Goal: Task Accomplishment & Management: Use online tool/utility

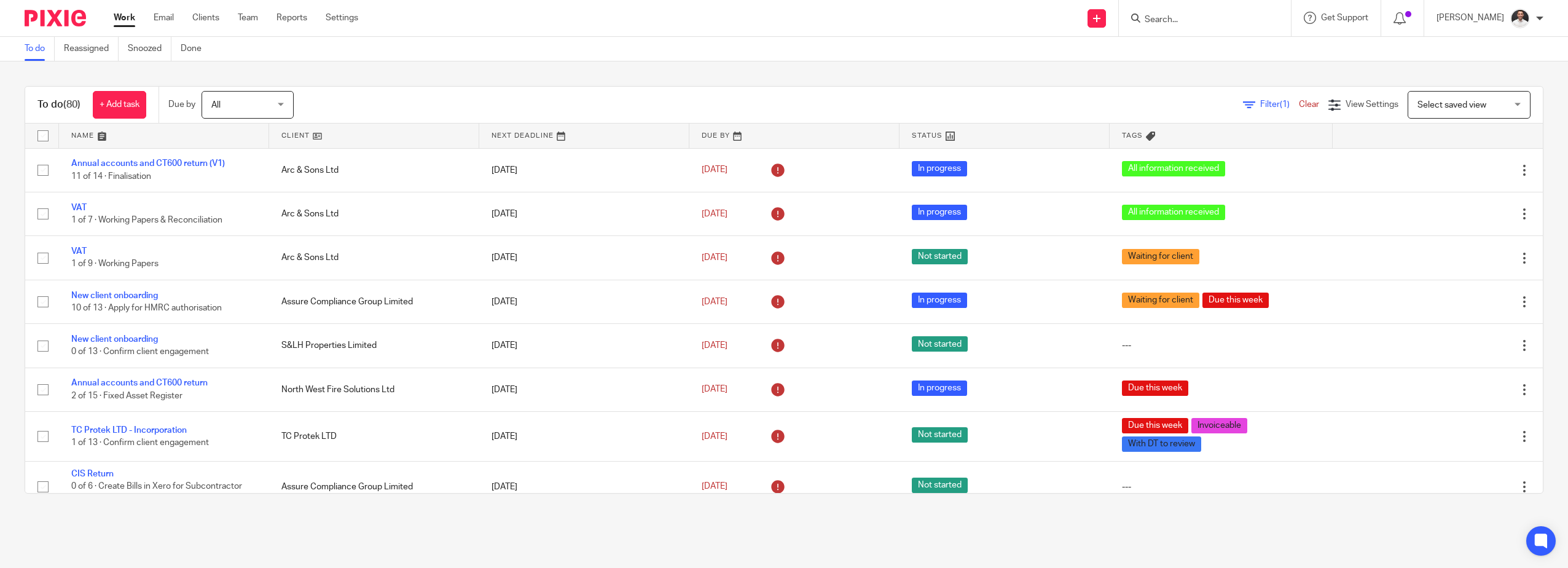
click at [1195, 21] on input "Search" at bounding box center [1198, 20] width 111 height 11
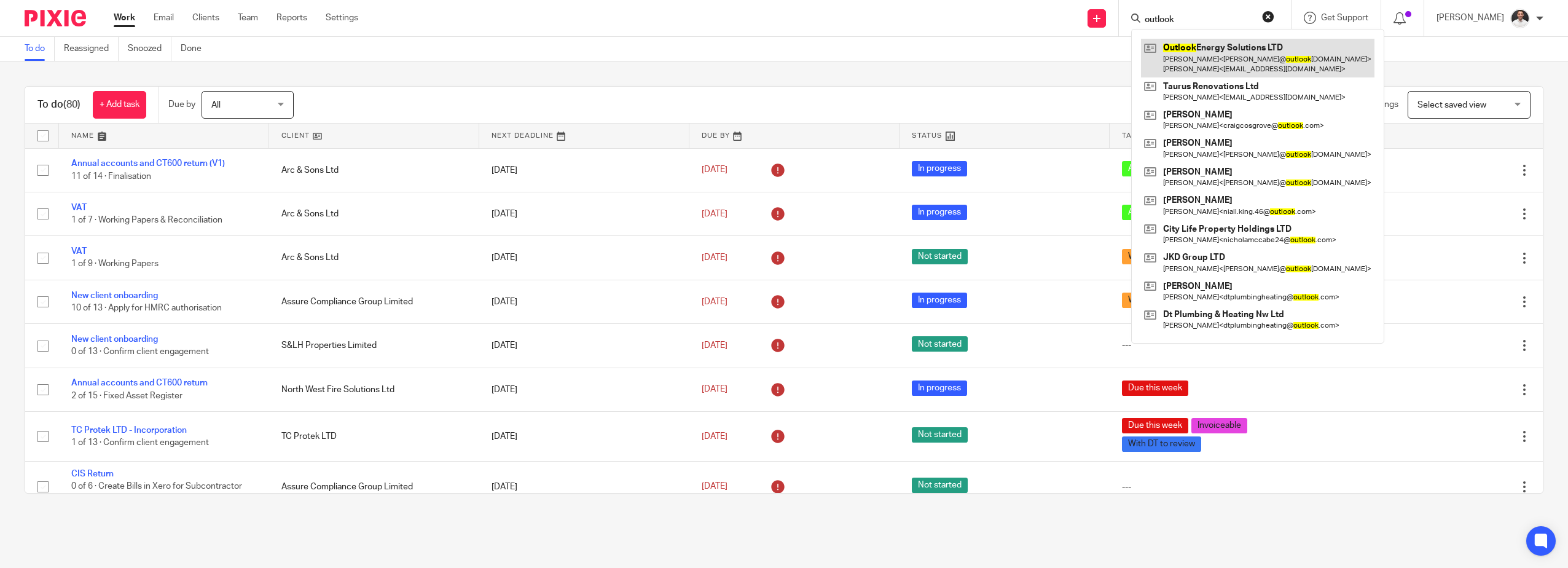
type input "outlook"
click at [1237, 54] on link at bounding box center [1258, 58] width 233 height 38
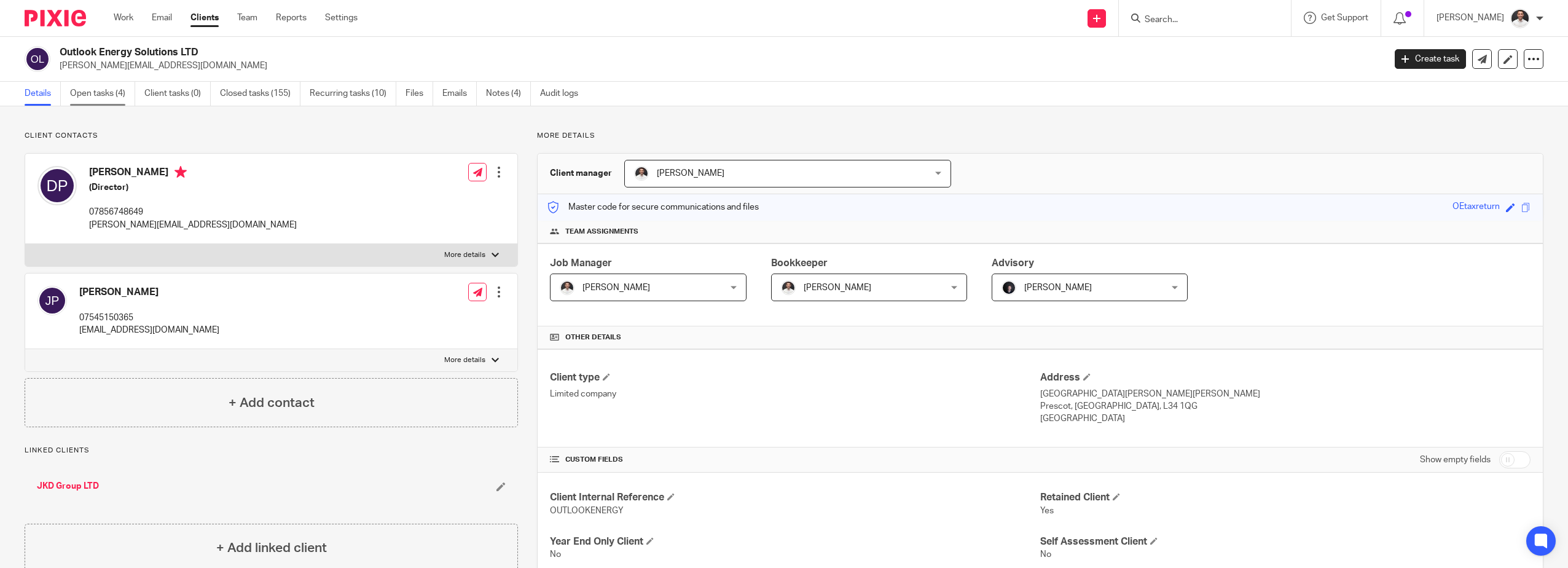
click at [107, 90] on link "Open tasks (4)" at bounding box center [102, 94] width 65 height 24
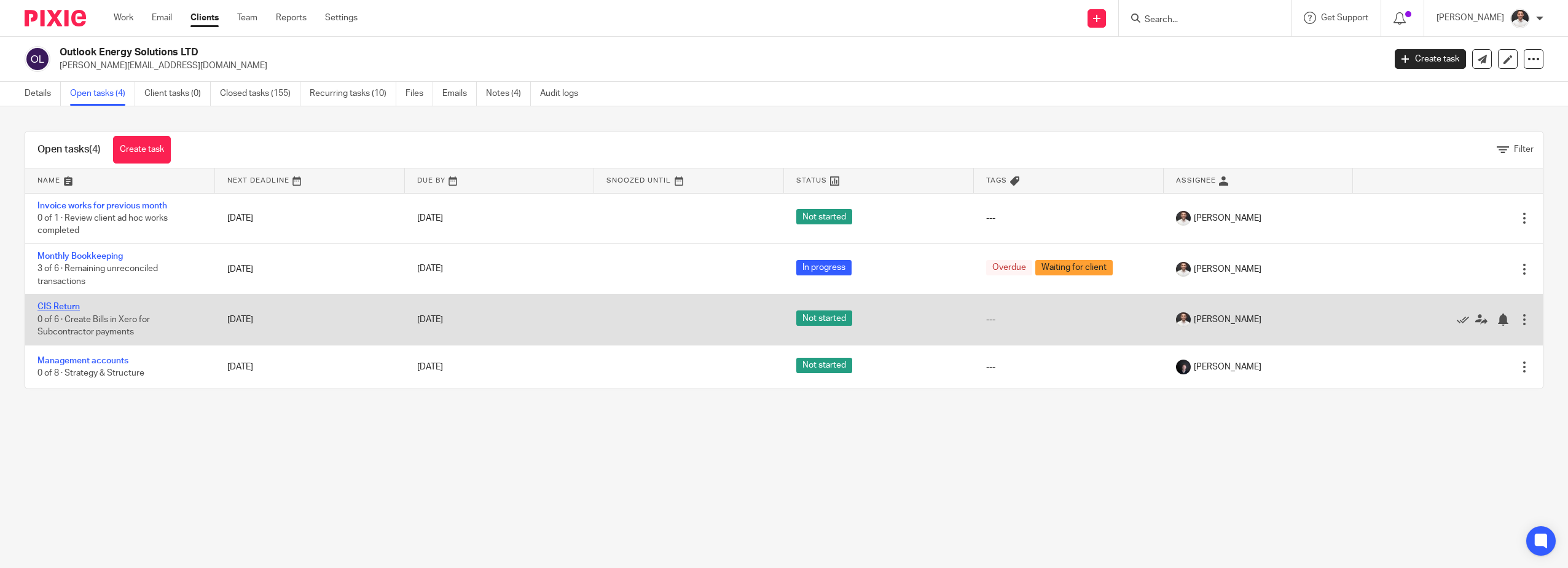
click at [73, 304] on link "CIS Return" at bounding box center [58, 306] width 43 height 9
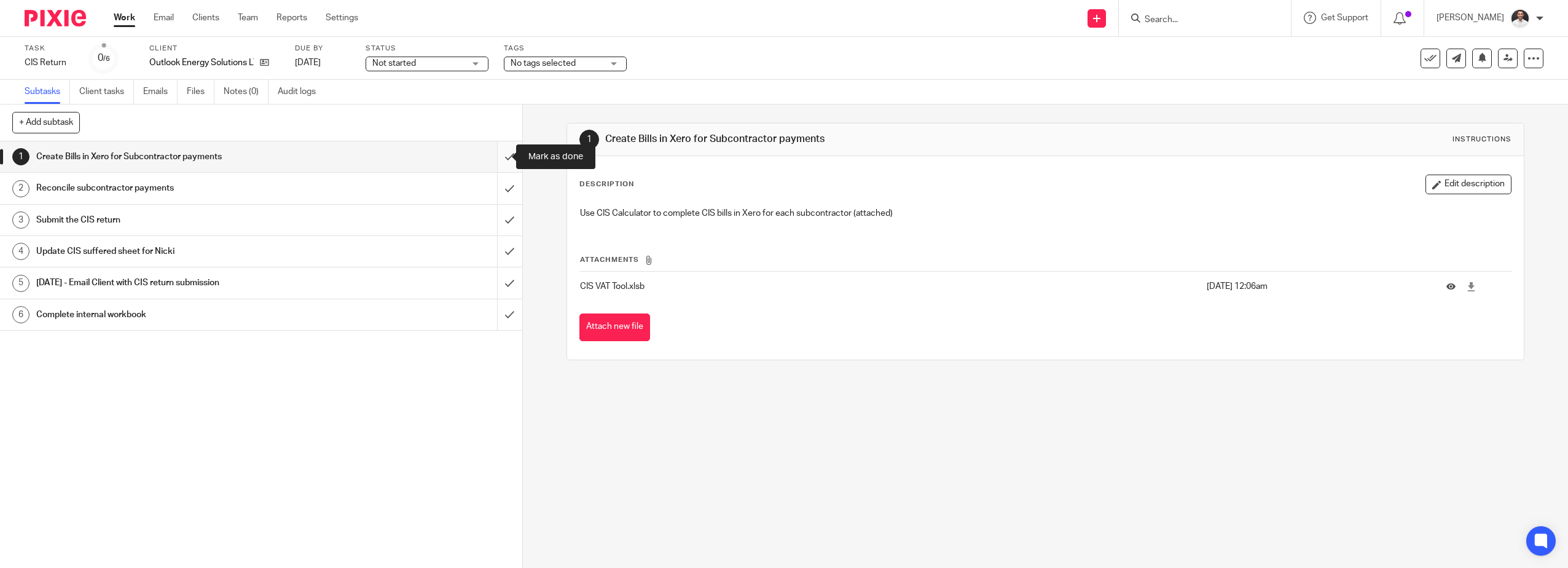
click at [488, 152] on input "submit" at bounding box center [261, 157] width 522 height 31
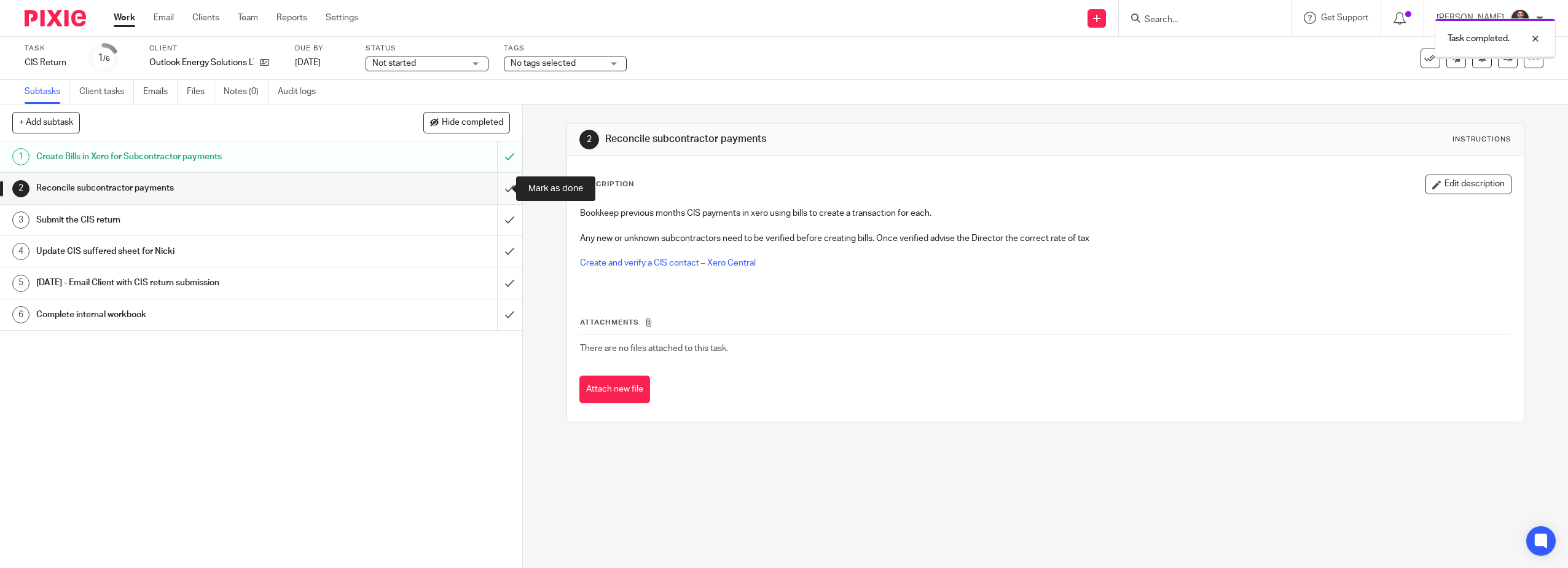
click at [490, 197] on input "submit" at bounding box center [261, 188] width 522 height 31
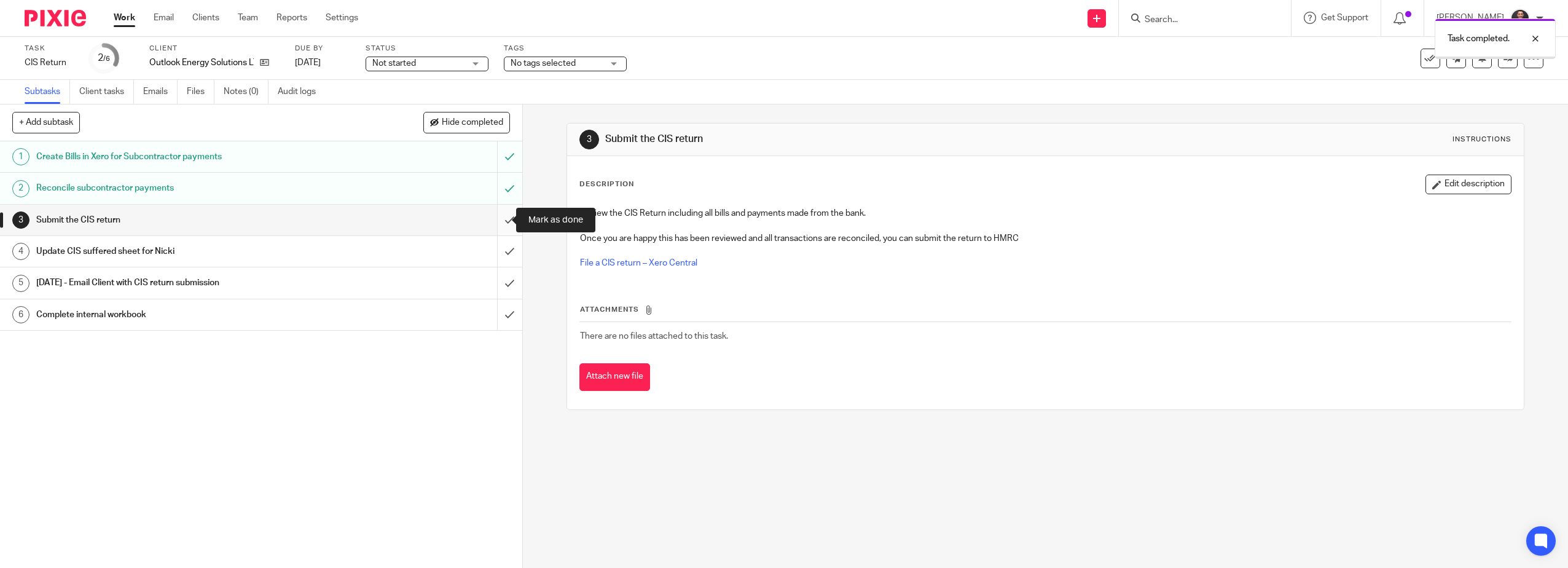
click at [489, 211] on input "submit" at bounding box center [261, 219] width 522 height 31
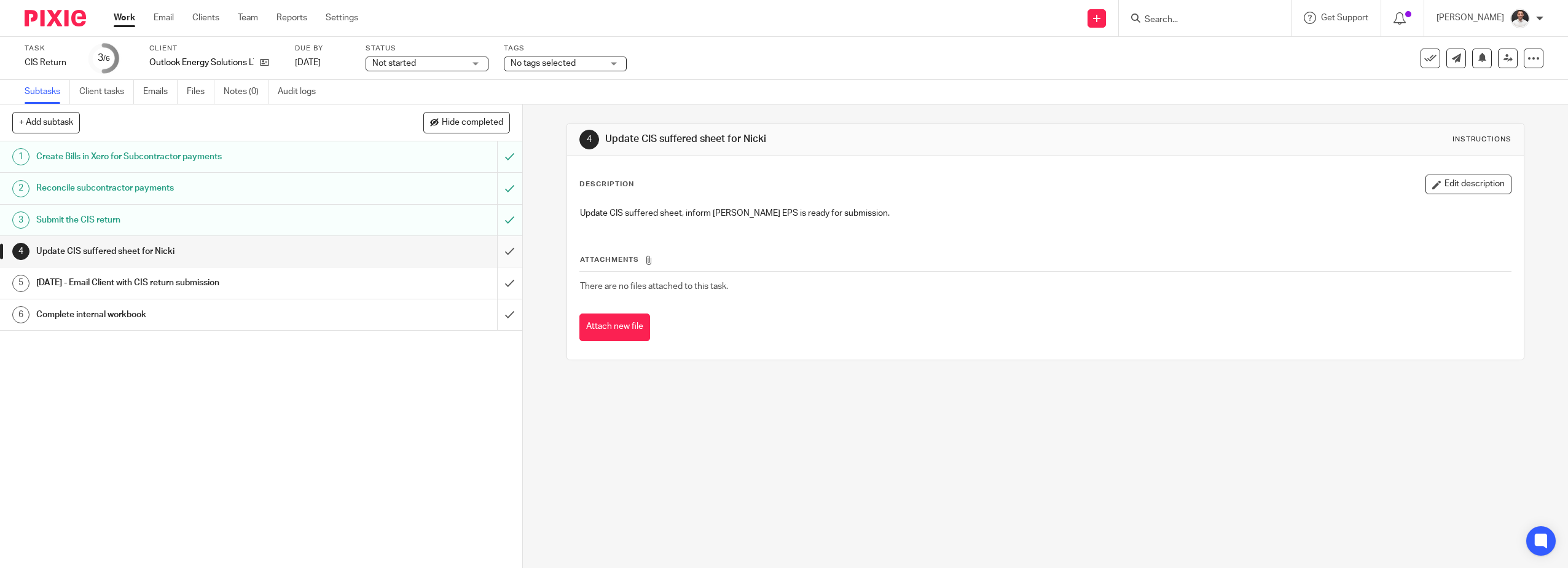
click at [495, 251] on input "submit" at bounding box center [261, 251] width 522 height 31
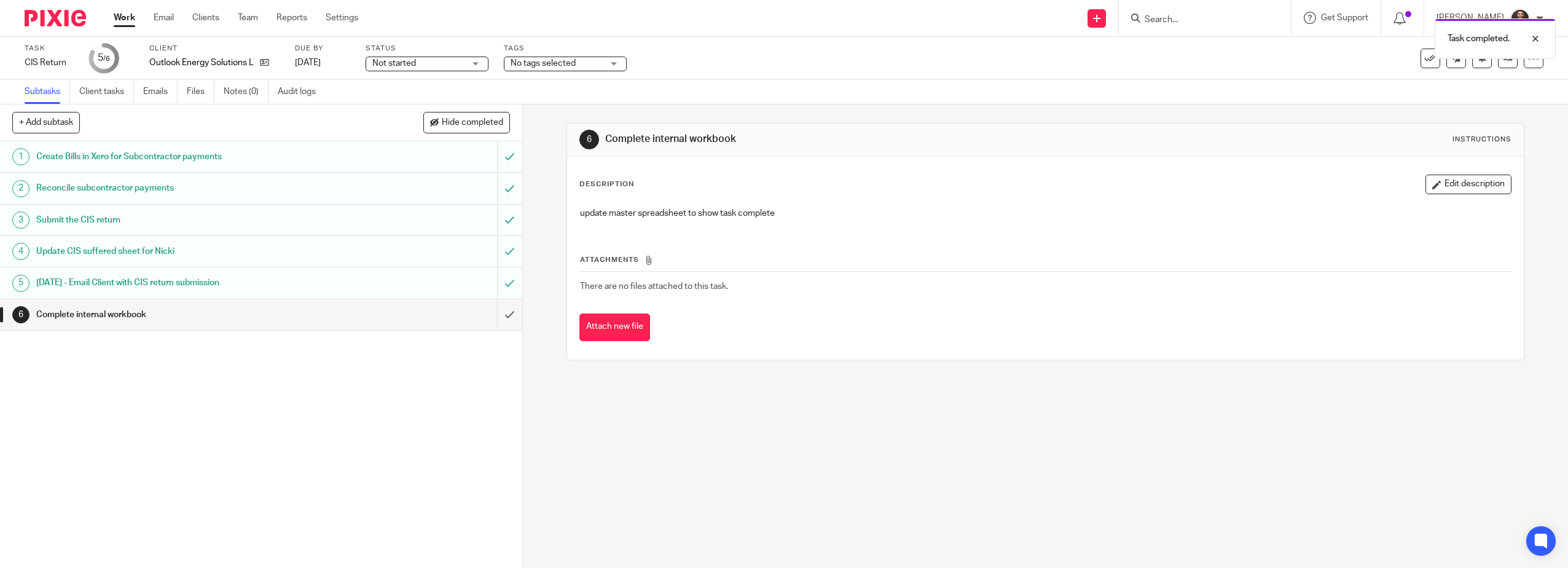
click at [177, 281] on h1 "[DATE] - Email Client with CIS return submission" at bounding box center [185, 282] width 299 height 18
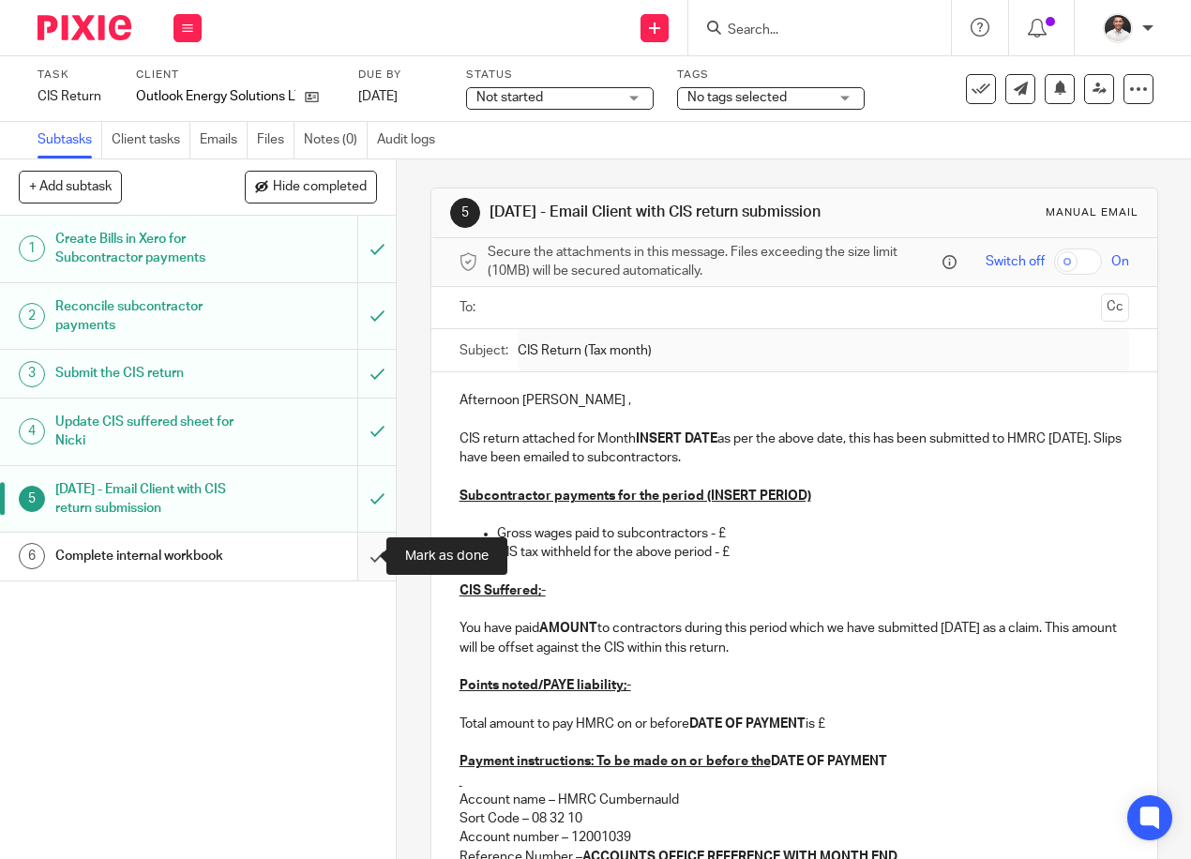
click at [350, 554] on input "submit" at bounding box center [198, 556] width 396 height 47
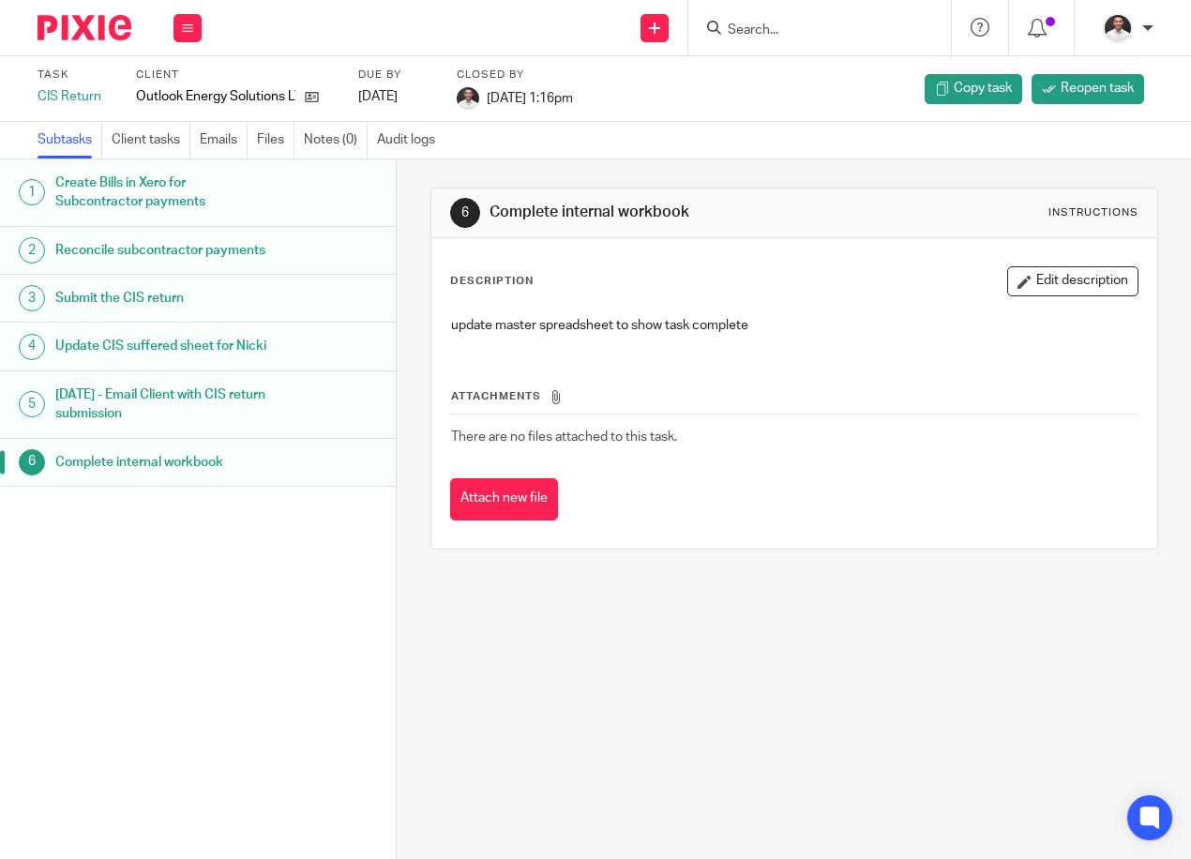
click at [64, 19] on img at bounding box center [85, 27] width 94 height 25
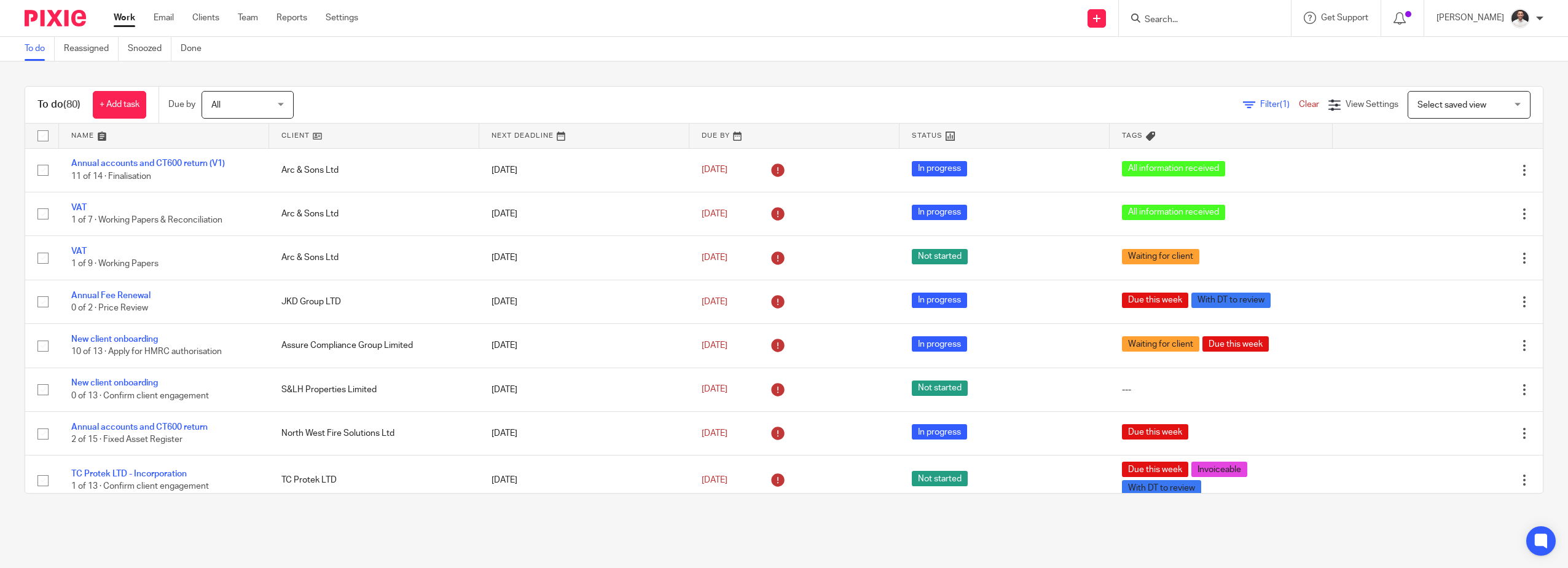
drag, startPoint x: 1181, startPoint y: 16, endPoint x: 1156, endPoint y: 22, distance: 25.7
click at [779, 16] on input "Search" at bounding box center [1198, 20] width 111 height 11
click at [779, 11] on form at bounding box center [1208, 18] width 131 height 15
click at [779, 104] on span "Select saved view" at bounding box center [1451, 105] width 69 height 9
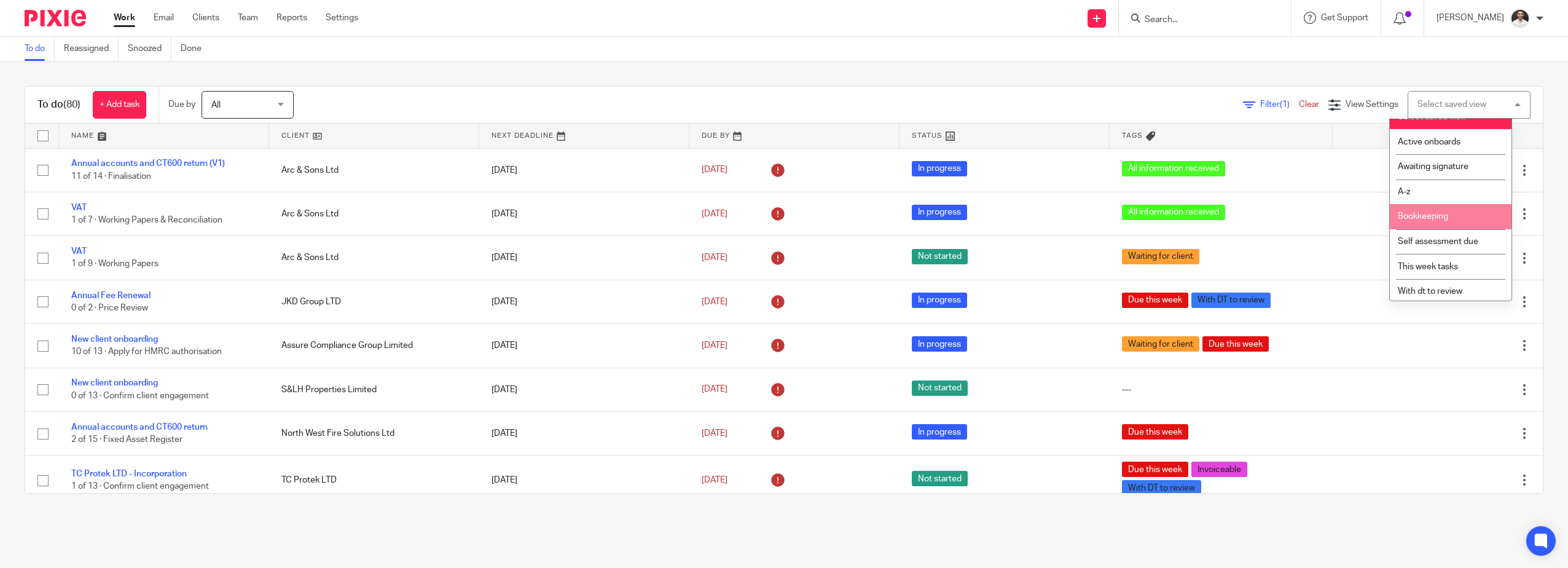
scroll to position [18, 0]
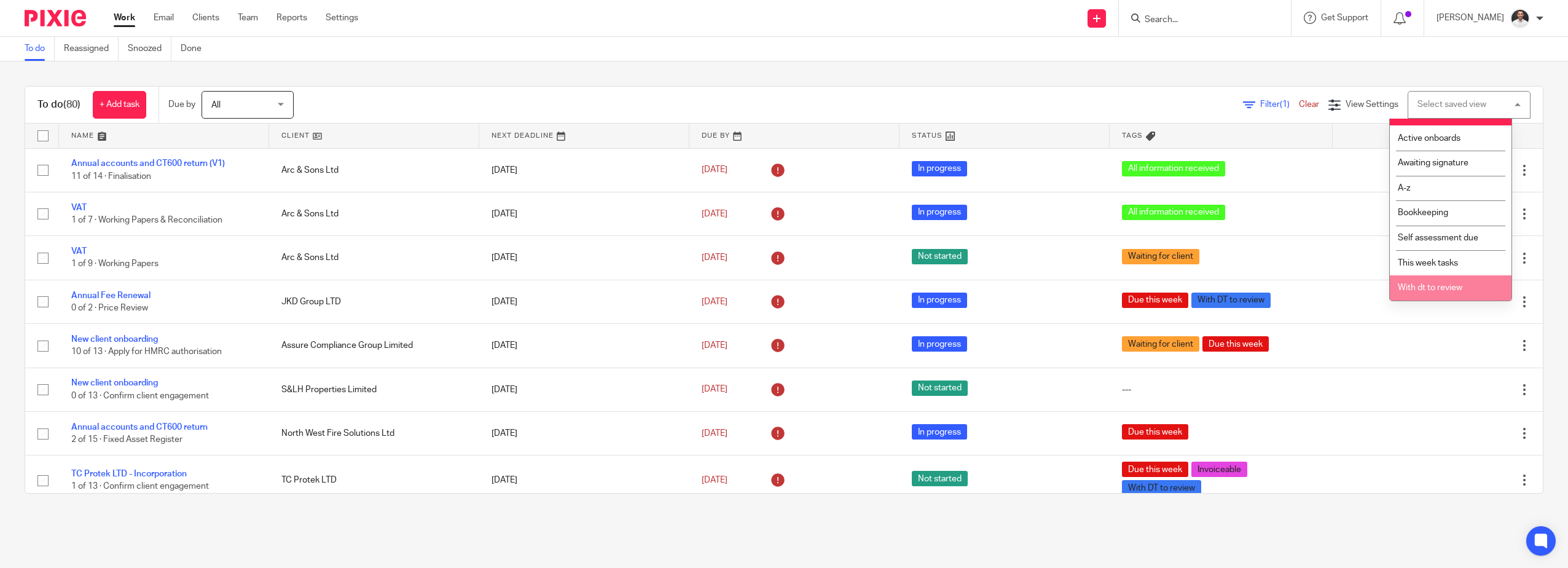
click at [779, 292] on span "With dt to review" at bounding box center [1430, 287] width 64 height 9
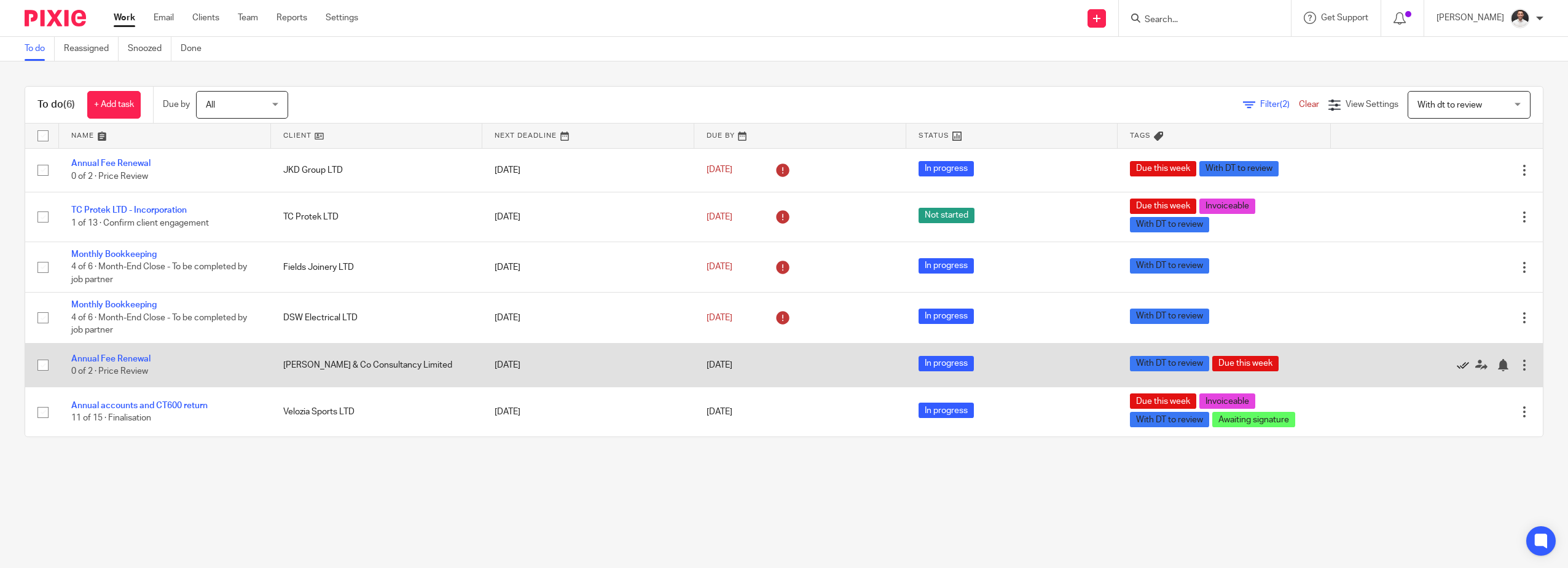
click at [1457, 367] on icon at bounding box center [1463, 365] width 12 height 12
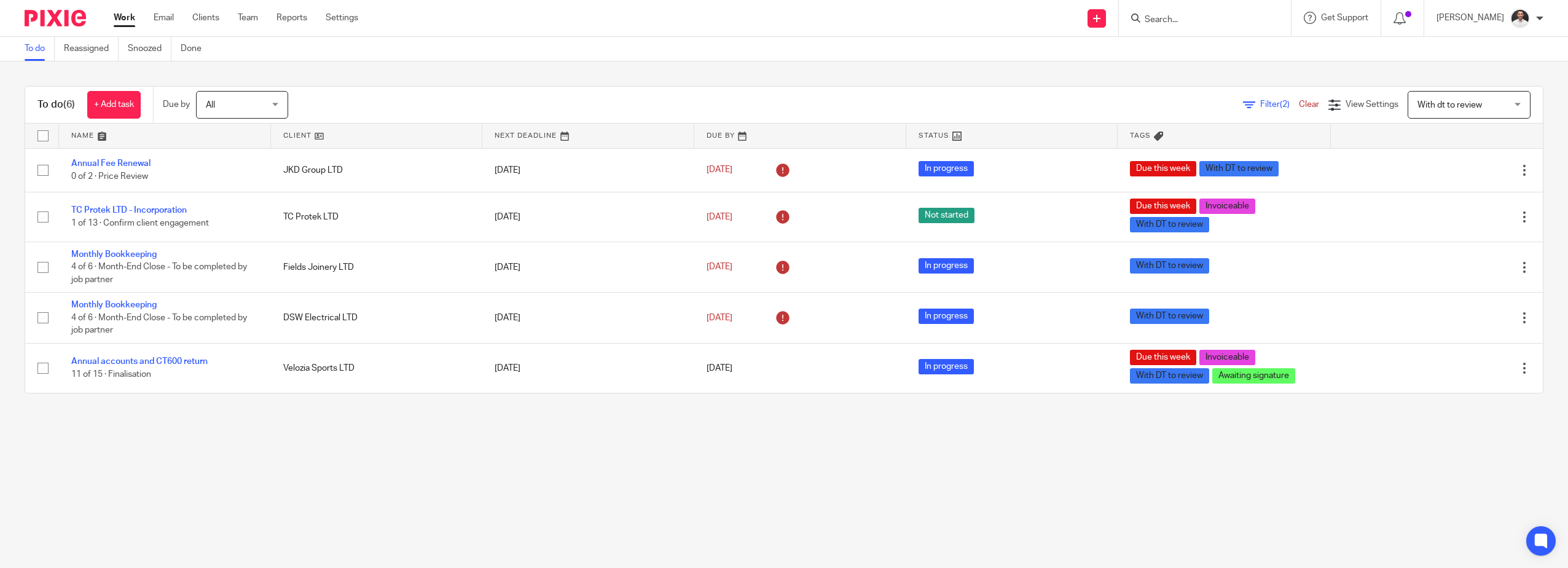
click at [1207, 22] on input "Search" at bounding box center [1198, 20] width 111 height 11
click at [1186, 24] on input "Search" at bounding box center [1198, 20] width 111 height 11
type input "jkd"
click at [1225, 50] on link at bounding box center [1273, 52] width 263 height 28
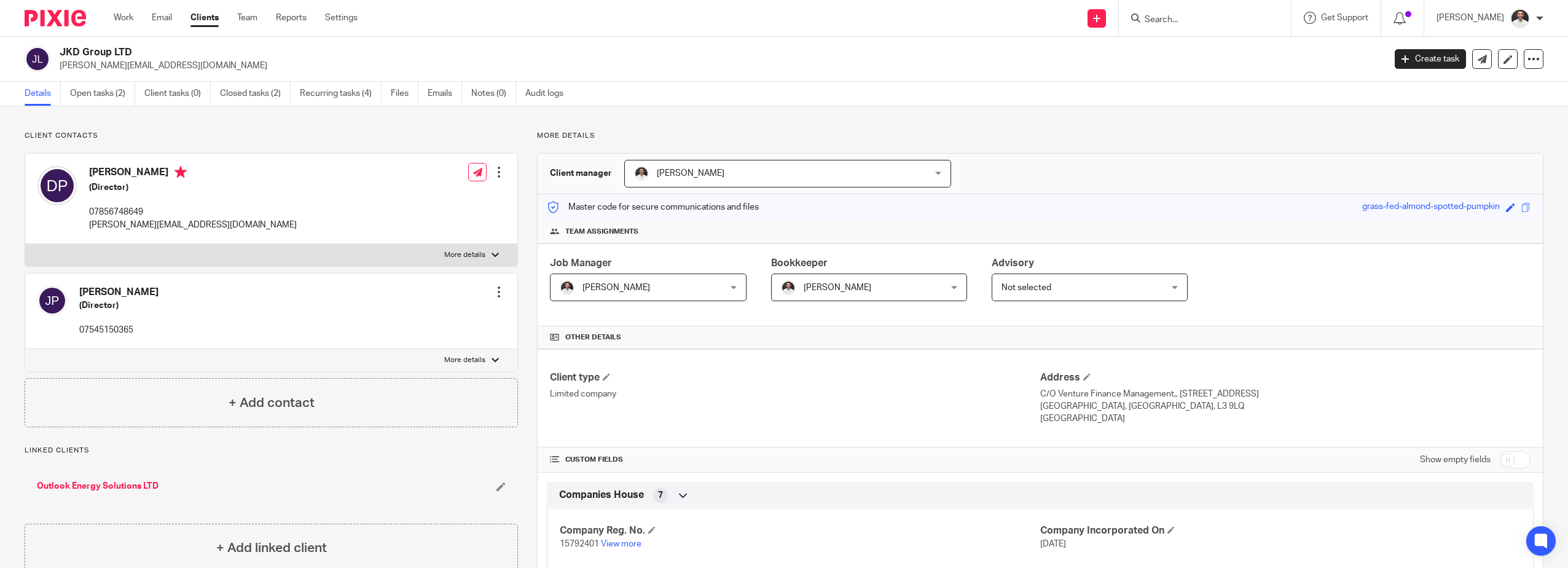
click at [1191, 24] on input "Search" at bounding box center [1198, 20] width 111 height 11
type input "applied"
click at [1261, 60] on link at bounding box center [1244, 58] width 208 height 38
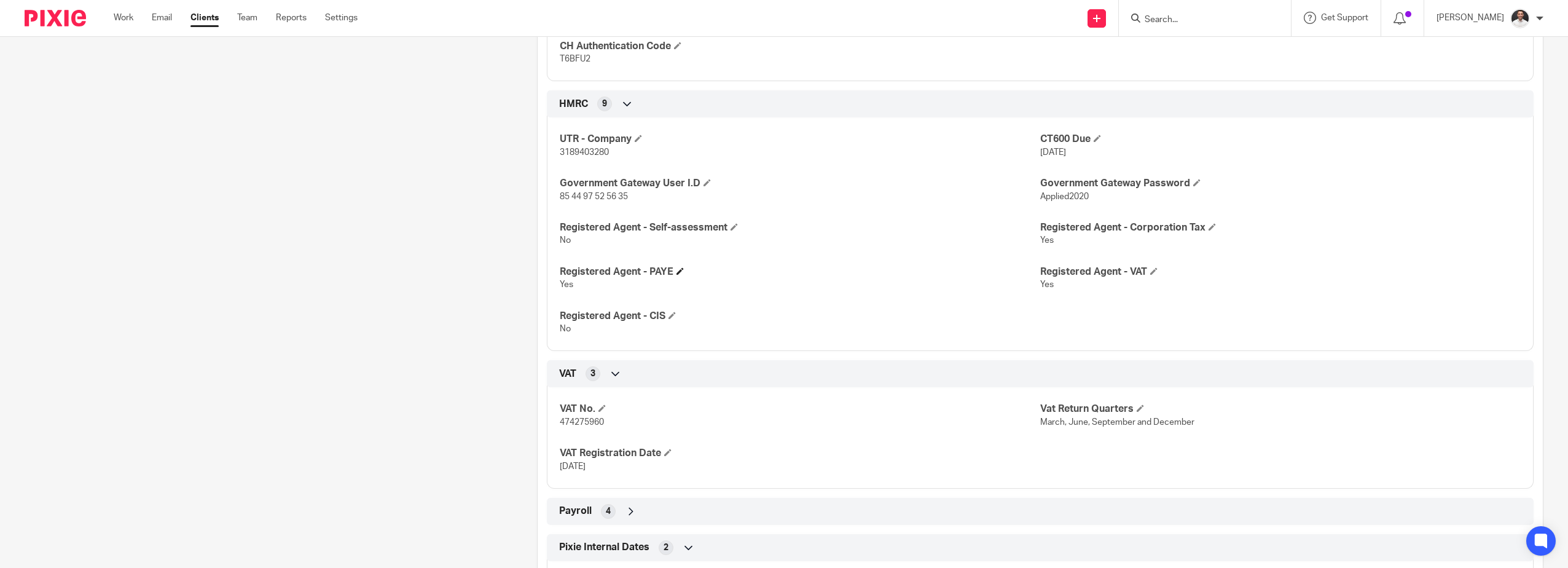
scroll to position [819, 0]
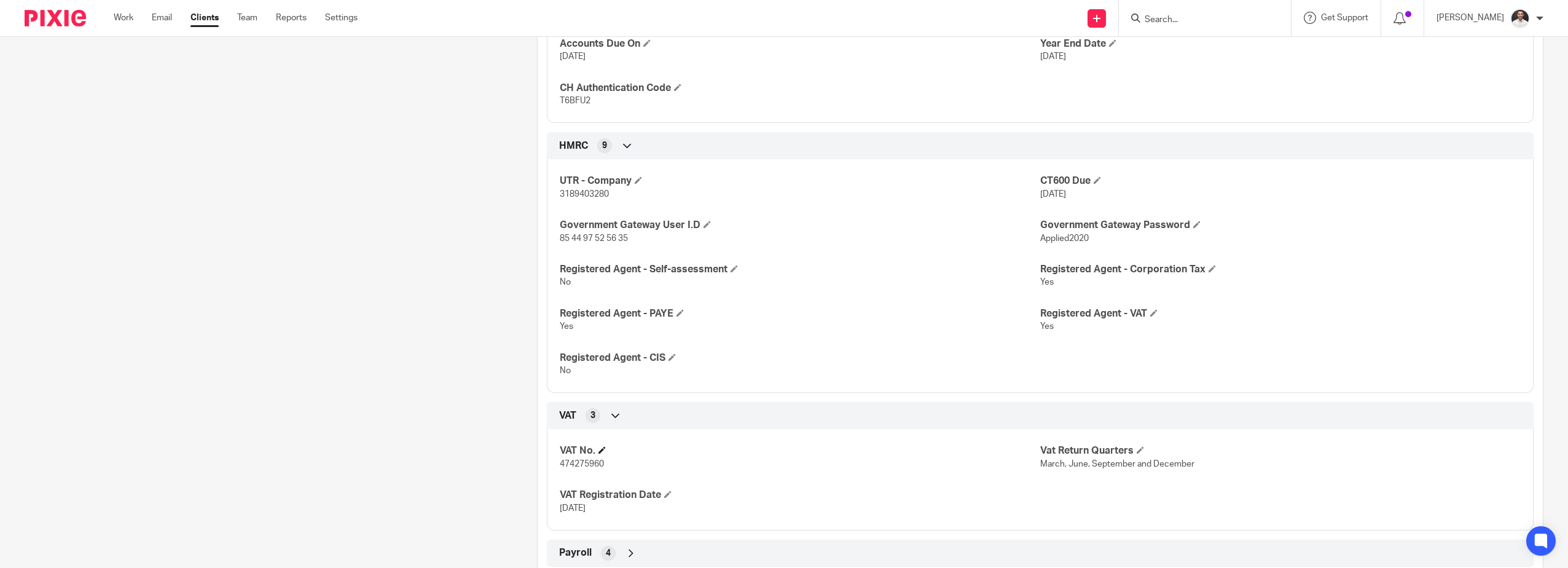
click at [587, 455] on h4 "VAT No." at bounding box center [799, 451] width 480 height 13
drag, startPoint x: 587, startPoint y: 455, endPoint x: 582, endPoint y: 465, distance: 11.2
click at [582, 465] on span "474275960" at bounding box center [582, 464] width 45 height 9
copy span "474275960"
